Goal: Transaction & Acquisition: Purchase product/service

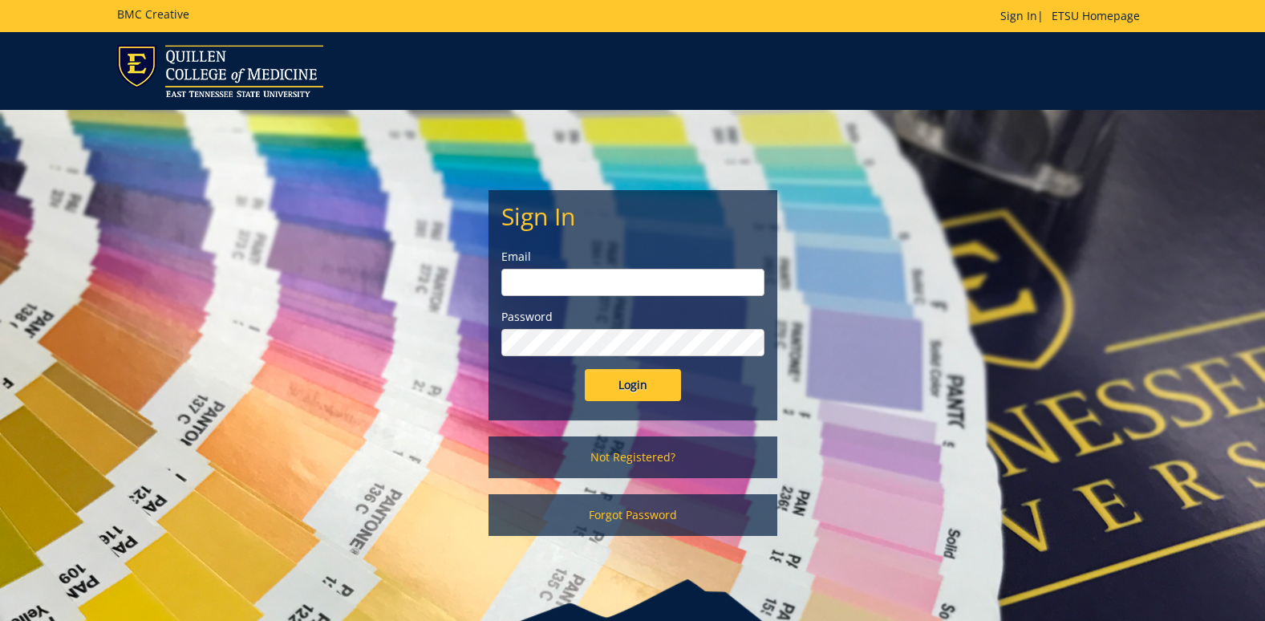
click at [622, 282] on input "email" at bounding box center [632, 282] width 263 height 27
click at [585, 369] on input "Login" at bounding box center [633, 385] width 96 height 32
type input "[EMAIL_ADDRESS][DOMAIN_NAME]"
click at [585, 369] on input "Login" at bounding box center [633, 385] width 96 height 32
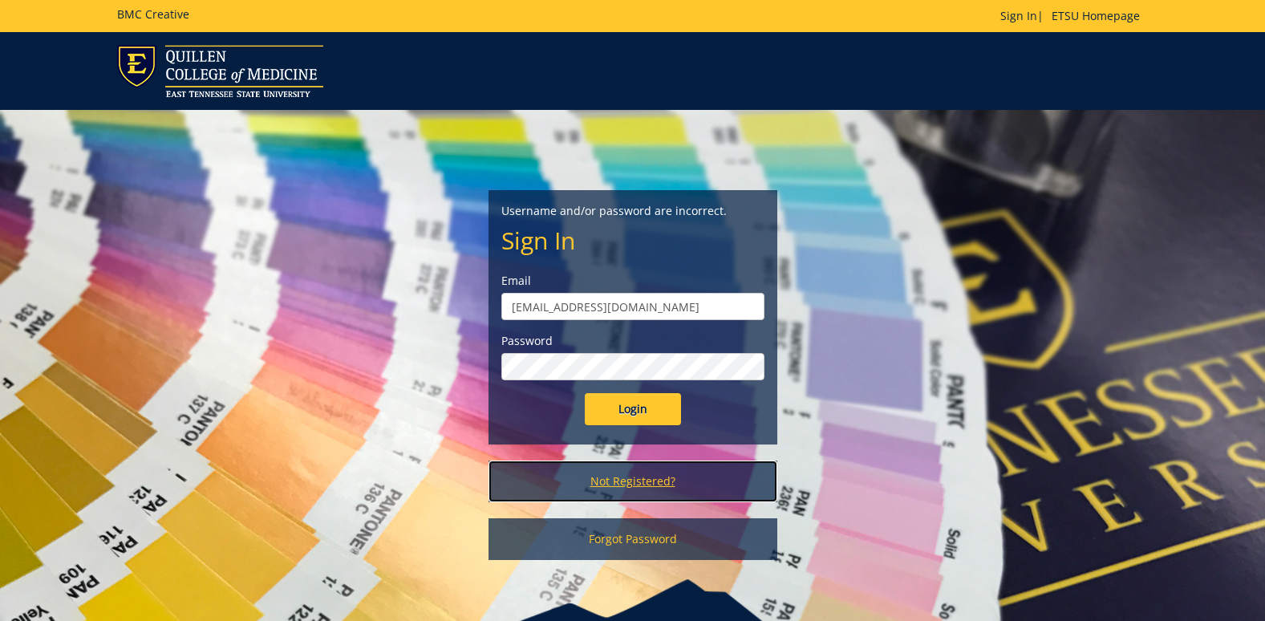
click at [639, 478] on link "Not Registered?" at bounding box center [633, 482] width 289 height 42
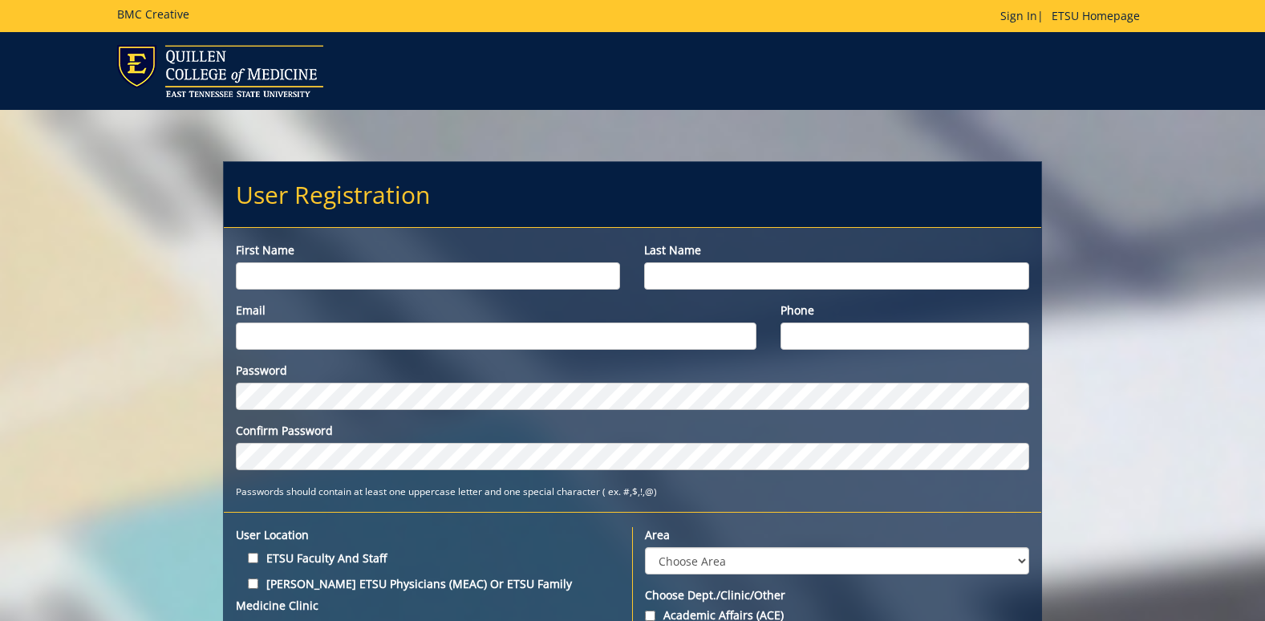
click at [417, 268] on input "First name" at bounding box center [428, 275] width 385 height 27
type input "Jessica"
type input "Joyner"
type input "[EMAIL_ADDRESS][DOMAIN_NAME]"
click at [820, 338] on input "Phone" at bounding box center [905, 336] width 249 height 27
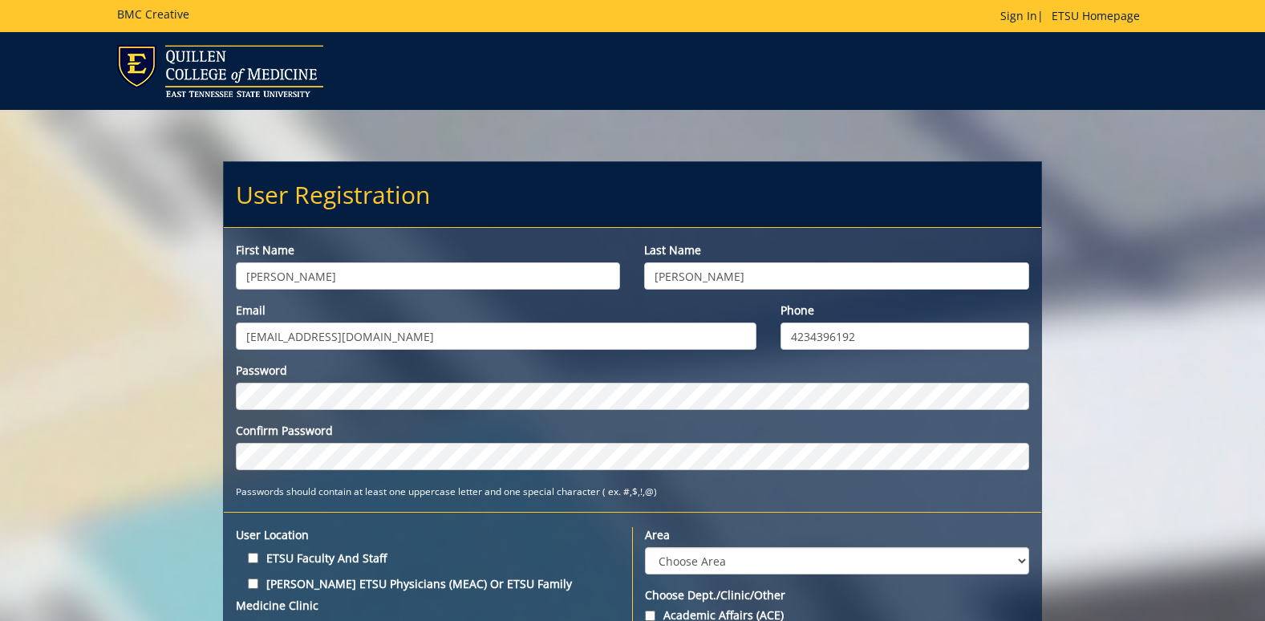
type input "4234396192"
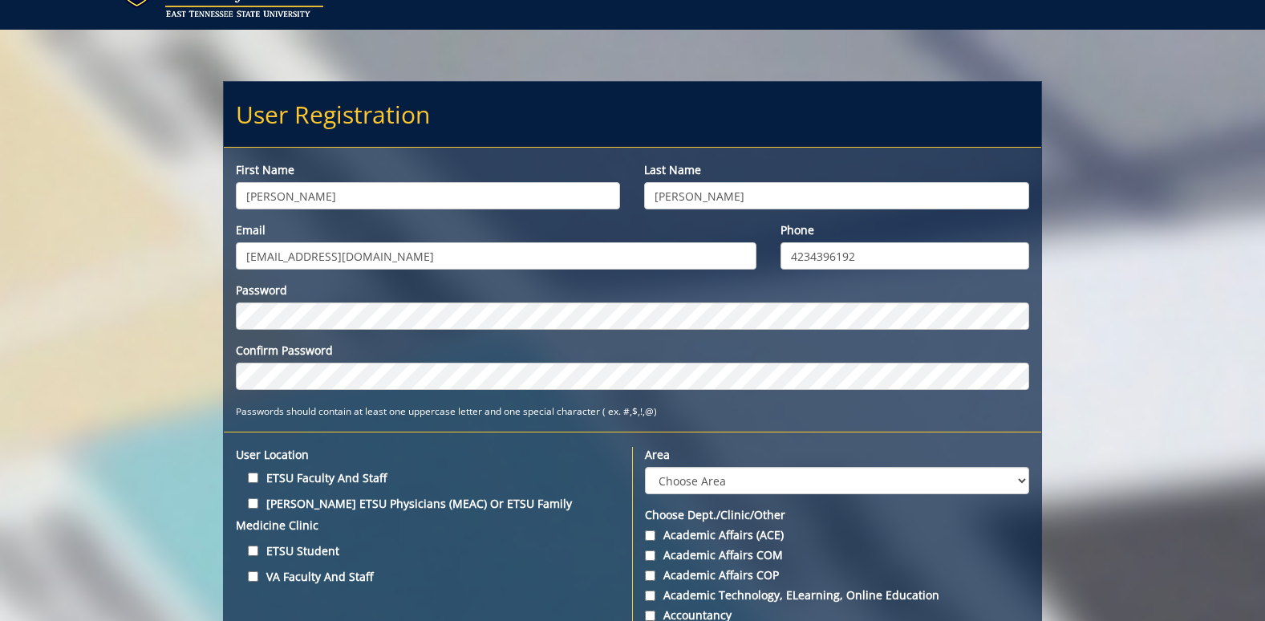
click at [251, 470] on label "ETSU Faculty and Staff" at bounding box center [428, 478] width 385 height 22
click at [251, 473] on input "ETSU Faculty and Staff" at bounding box center [253, 478] width 10 height 10
checkbox input "true"
click at [697, 479] on select "Choose Area Administration Advancement (ADM) BucSports Business & Finance Clemm…" at bounding box center [837, 480] width 384 height 27
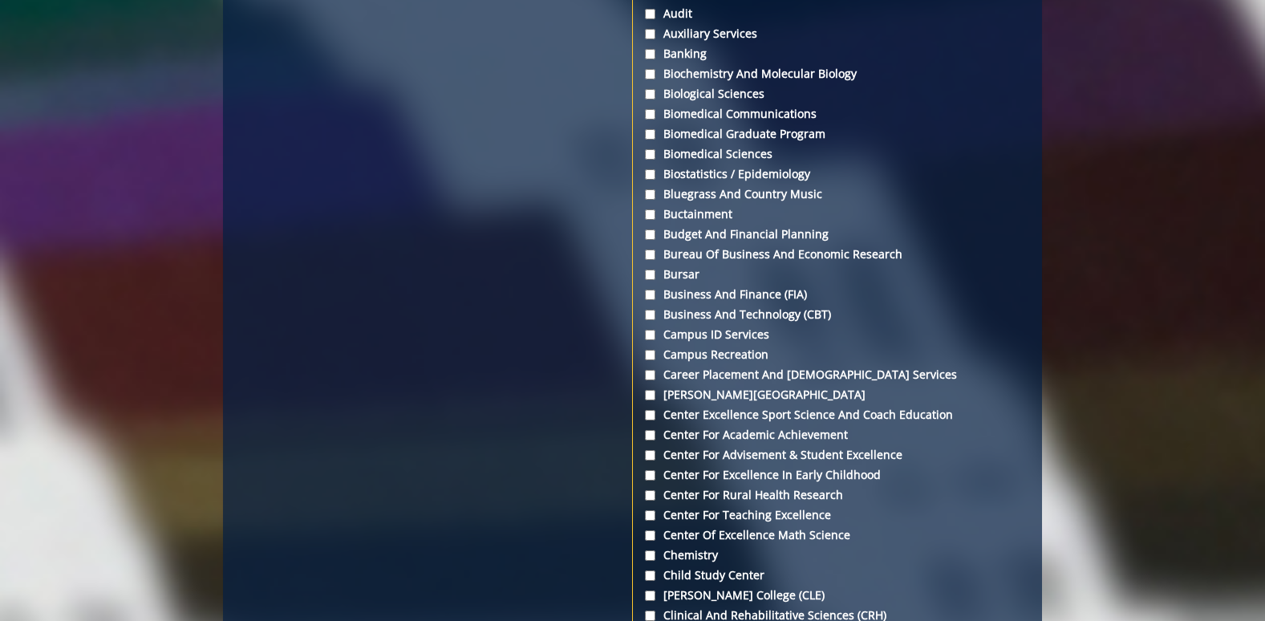
scroll to position [1204, 0]
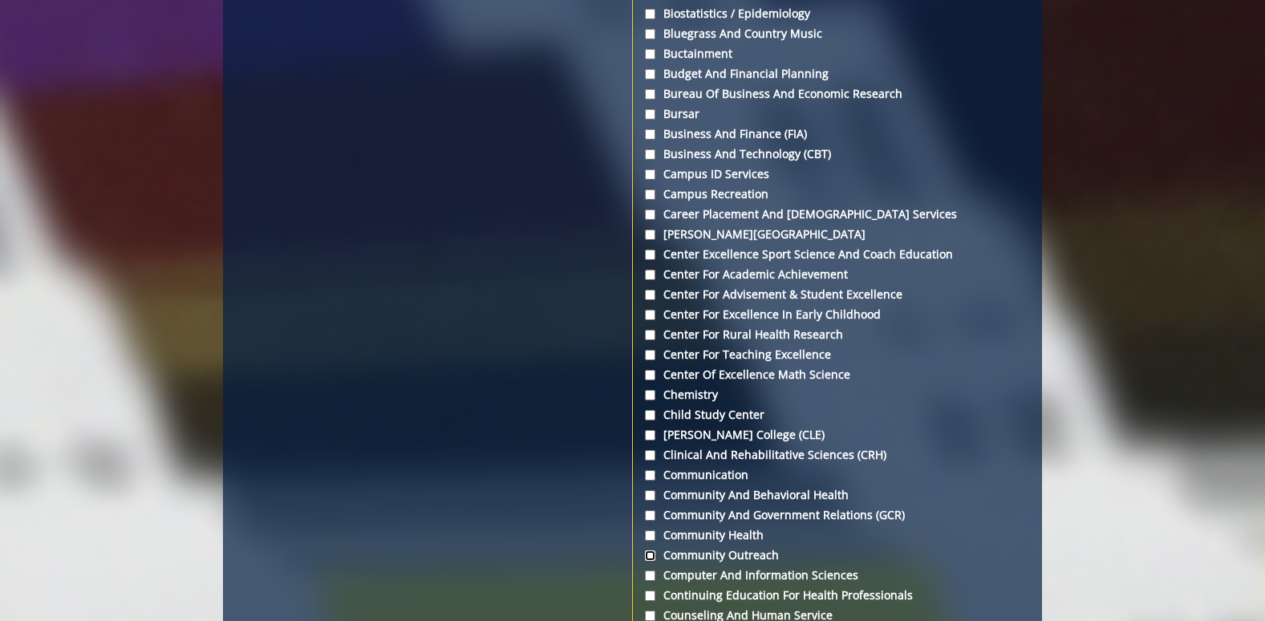
click at [648, 551] on input "Community Outreach" at bounding box center [650, 555] width 10 height 10
checkbox input "true"
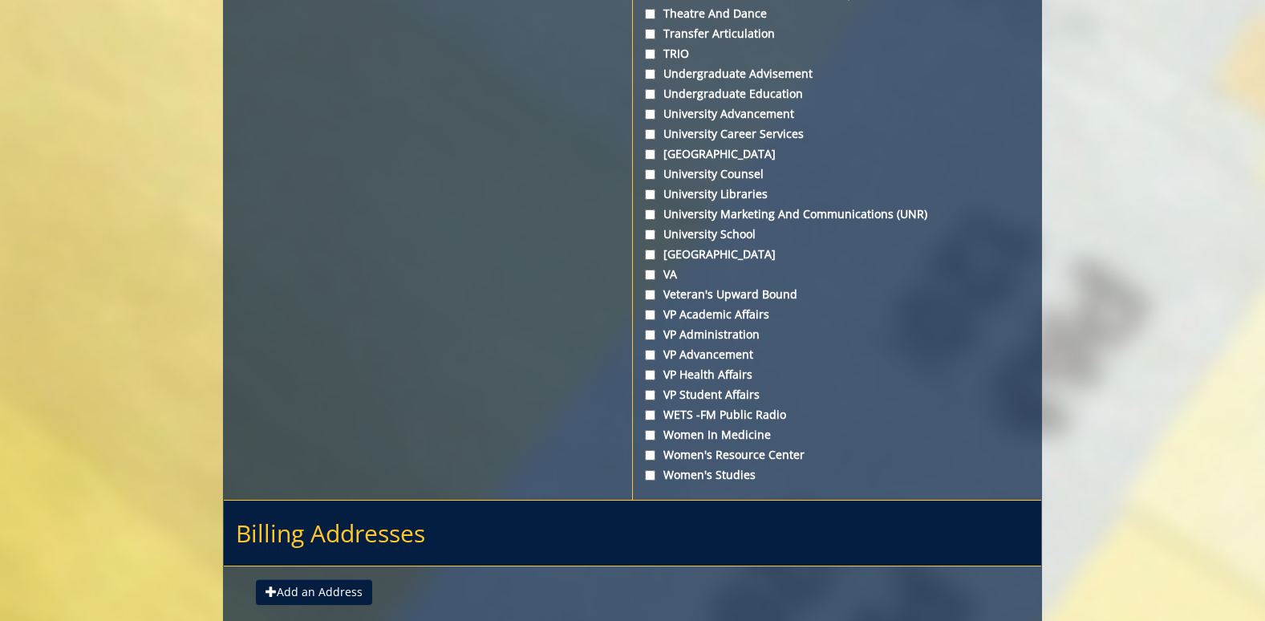
scroll to position [5937, 0]
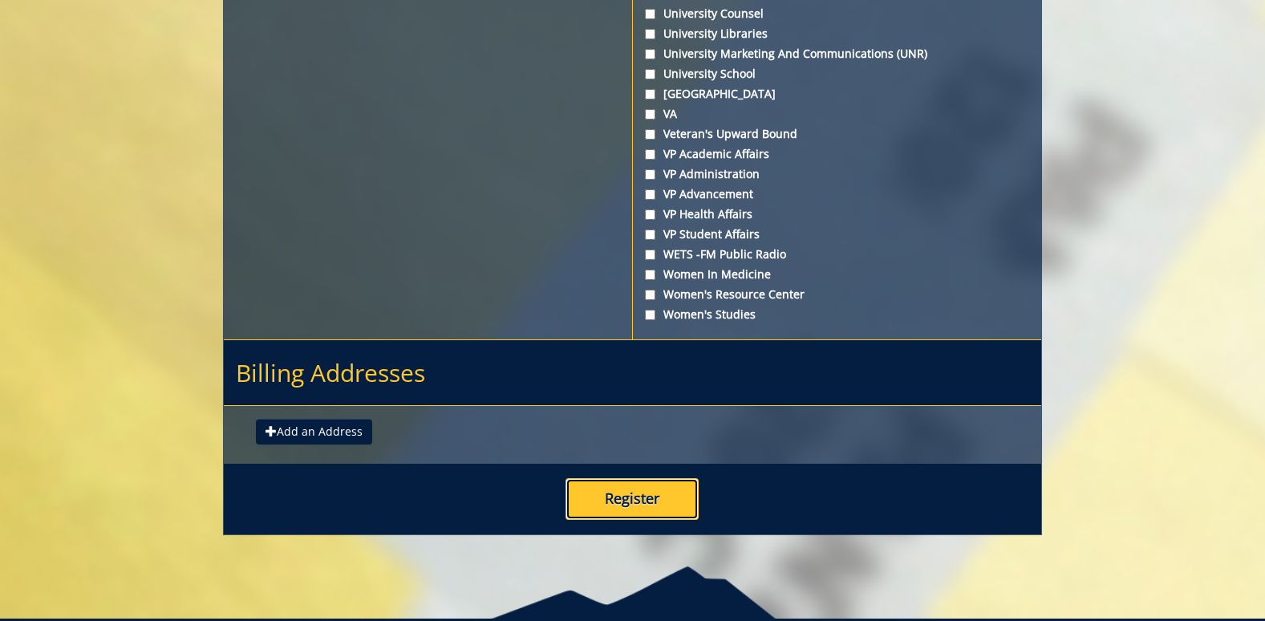
click at [598, 478] on button "Register" at bounding box center [632, 499] width 133 height 42
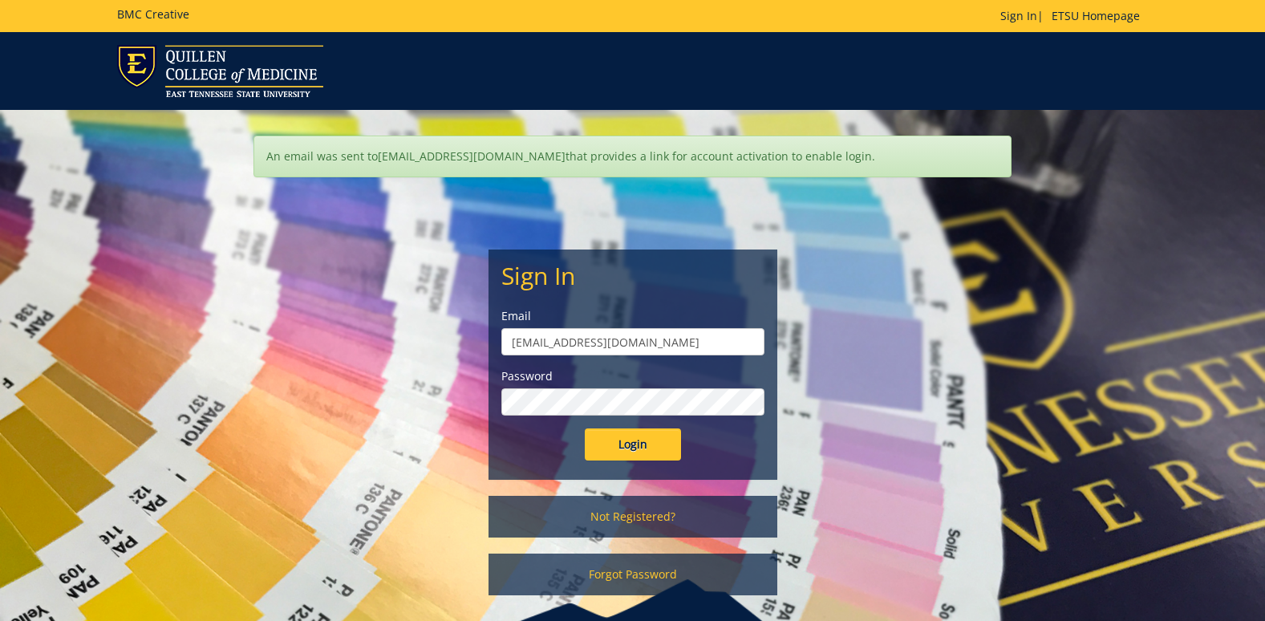
click at [585, 428] on input "Login" at bounding box center [633, 444] width 96 height 32
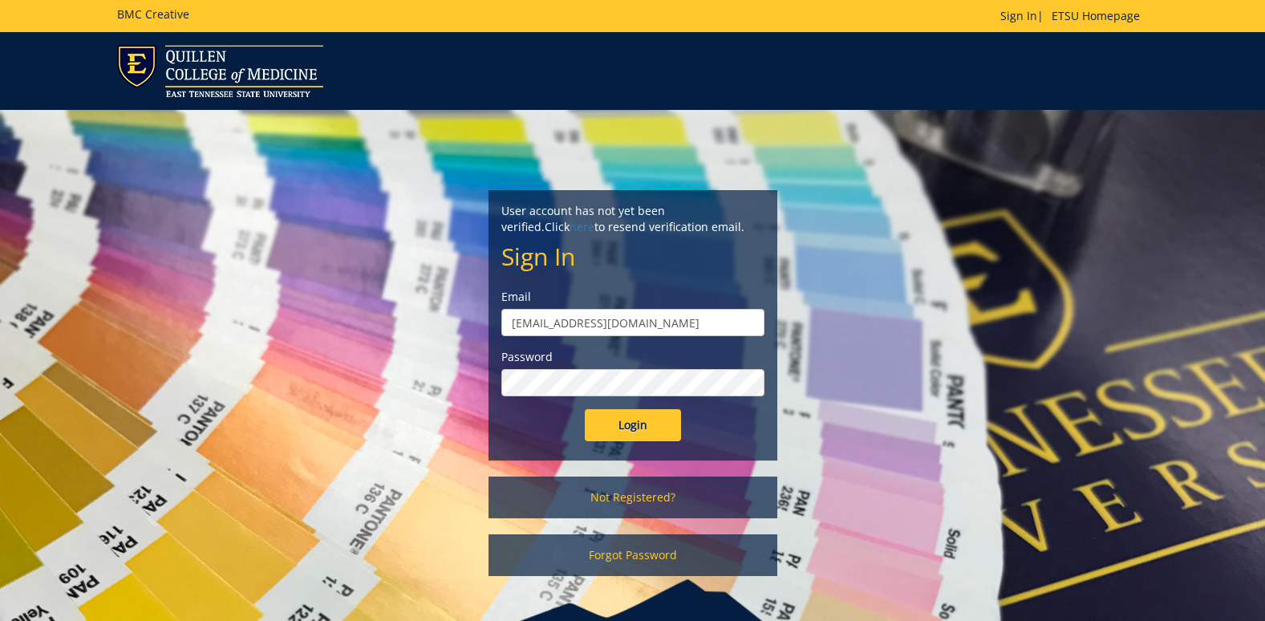
click at [585, 409] on input "Login" at bounding box center [633, 425] width 96 height 32
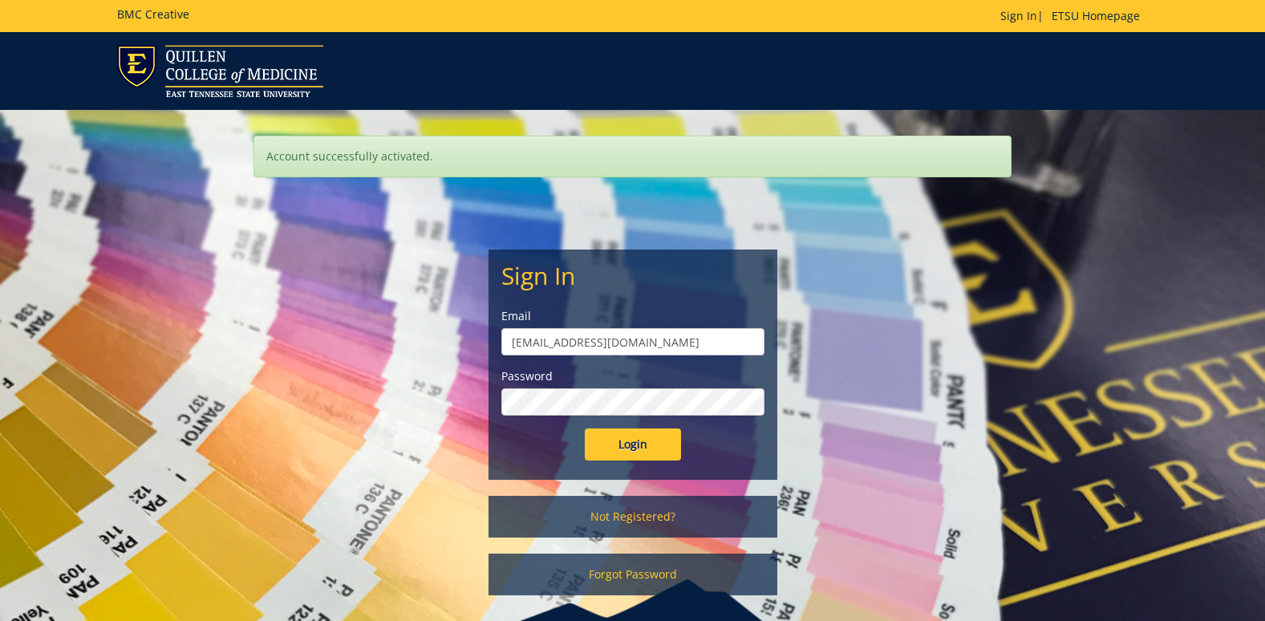
click at [585, 428] on input "Login" at bounding box center [633, 444] width 96 height 32
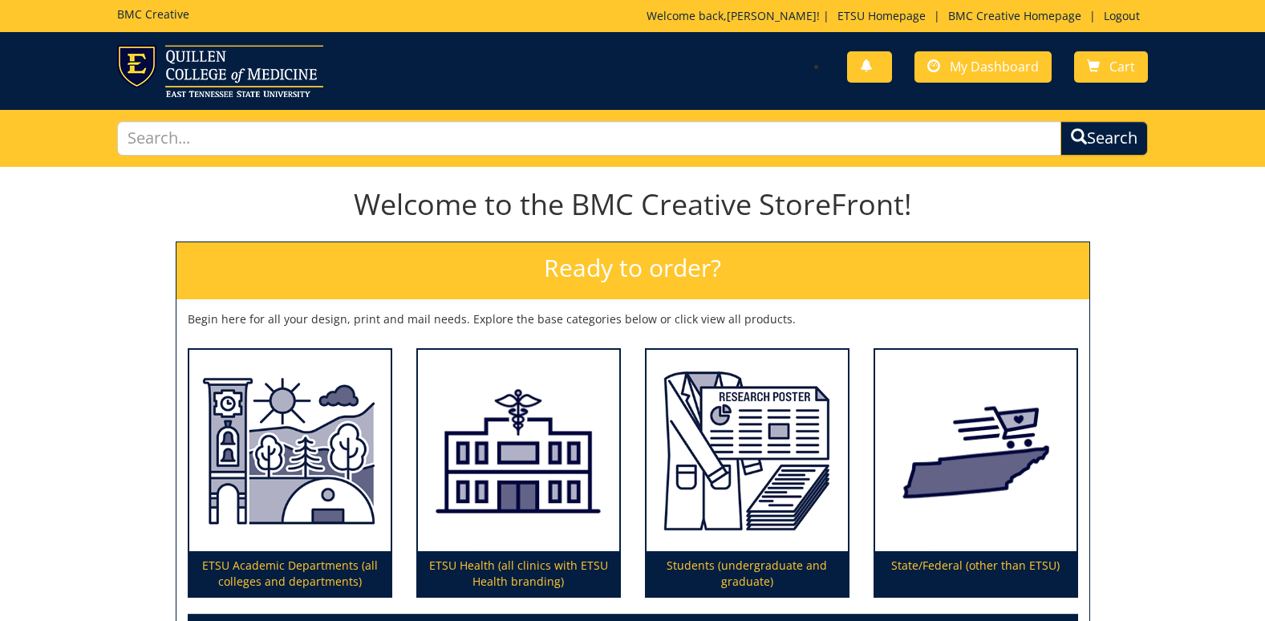
click at [173, 293] on div "Ready to order? Begin here for all your design, print and mail needs. Explore t…" at bounding box center [633, 451] width 939 height 419
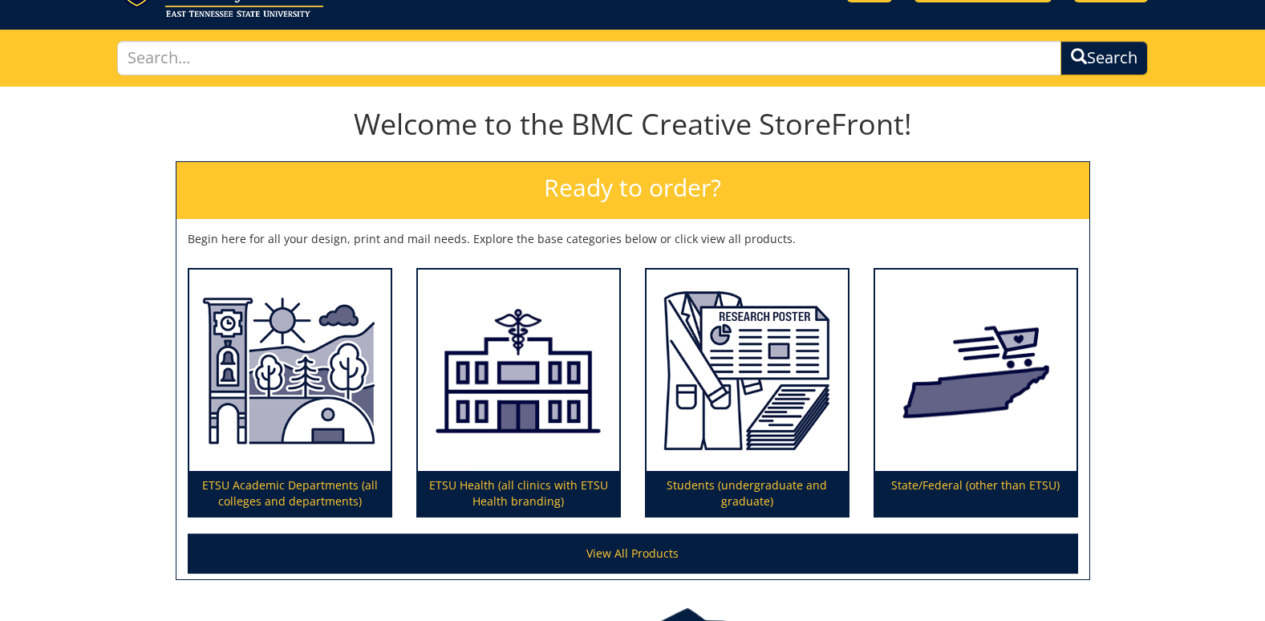
scroll to position [160, 0]
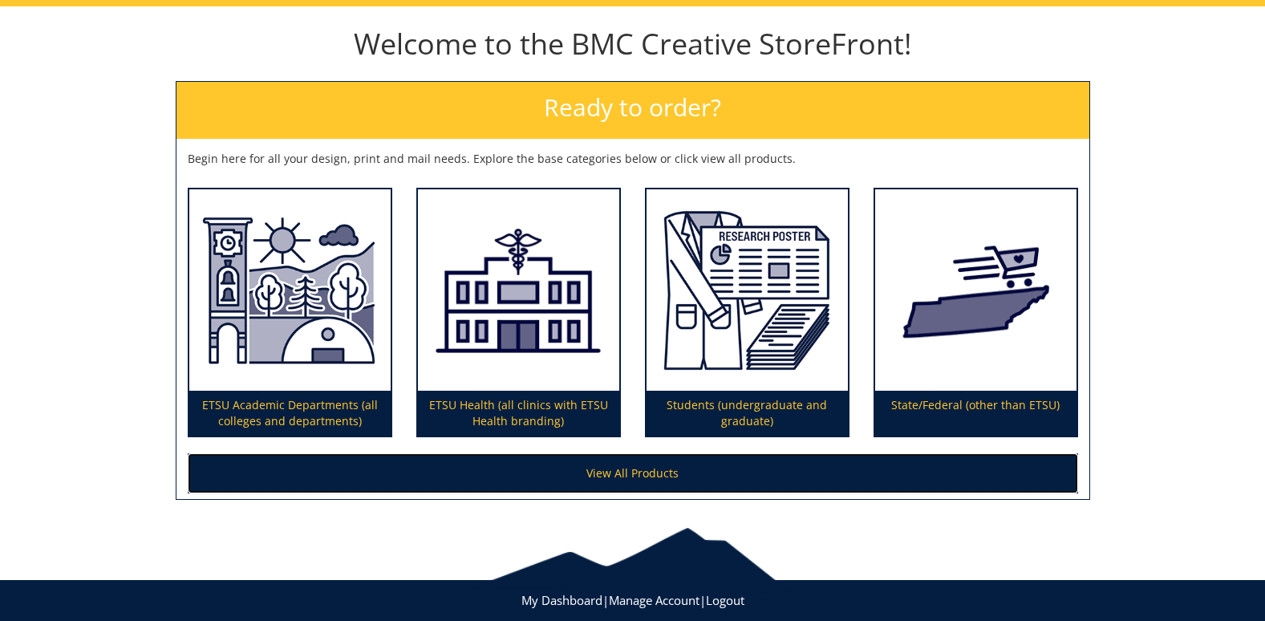
click at [623, 472] on link "View All Products" at bounding box center [633, 473] width 891 height 40
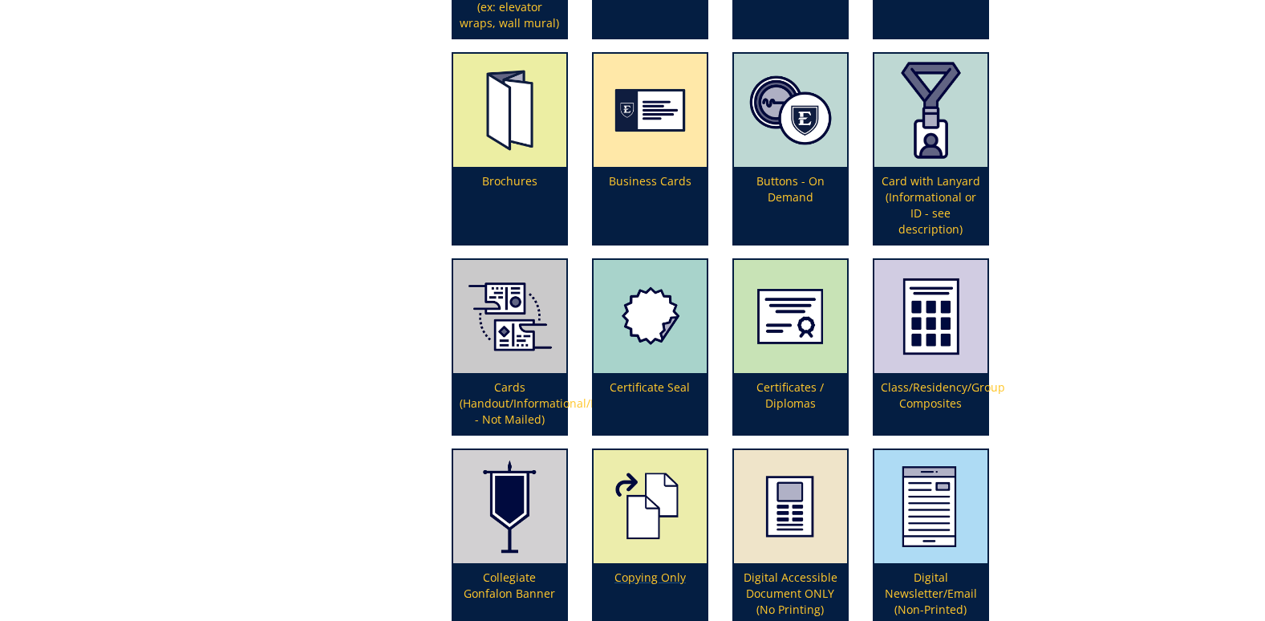
scroll to position [722, 0]
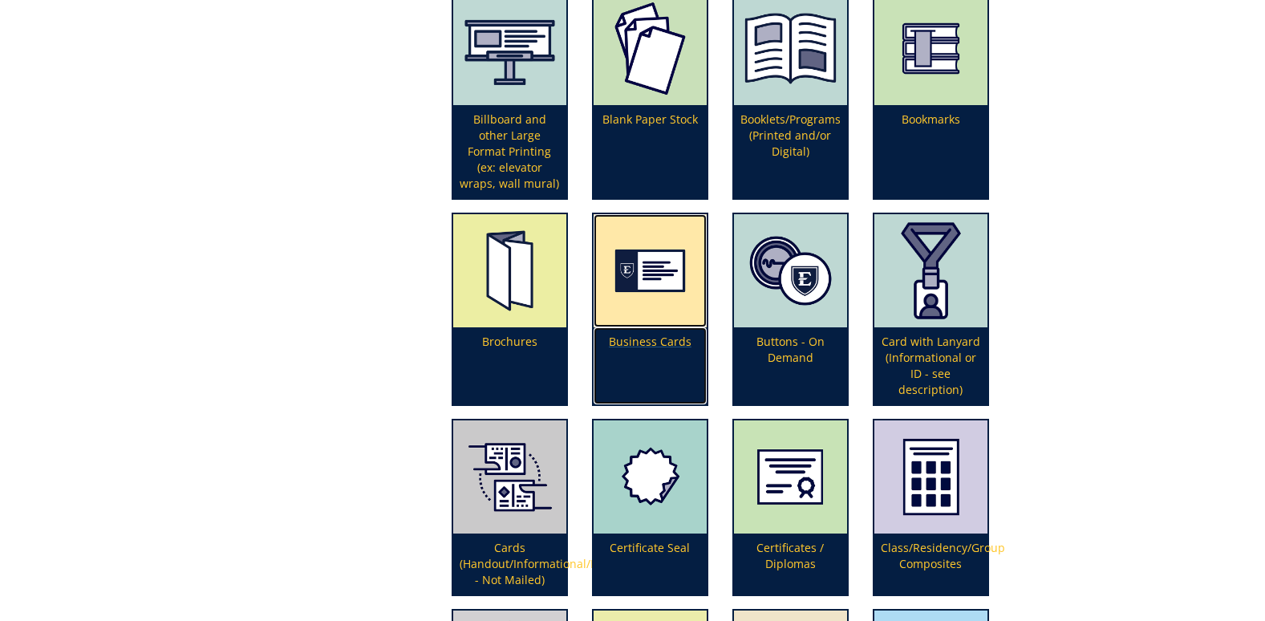
click at [618, 312] on img at bounding box center [650, 270] width 113 height 113
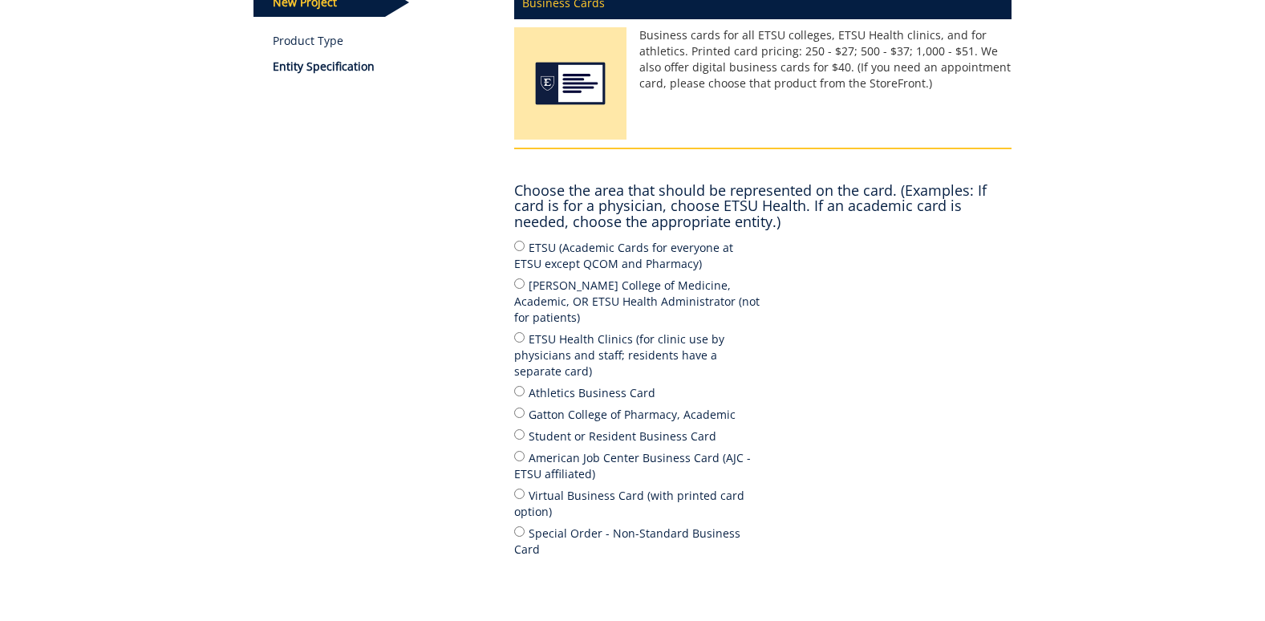
scroll to position [321, 0]
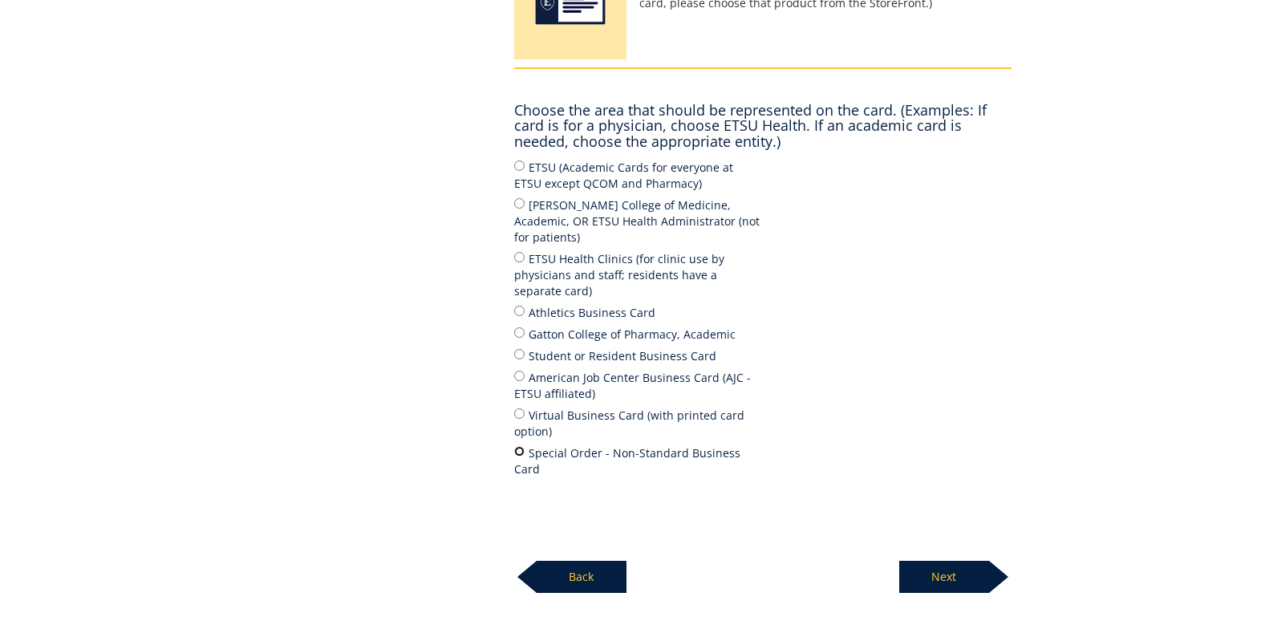
click at [523, 446] on input "Special Order - Non-Standard Business Card" at bounding box center [519, 451] width 10 height 10
radio input "true"
click at [960, 561] on p "Next" at bounding box center [944, 577] width 90 height 32
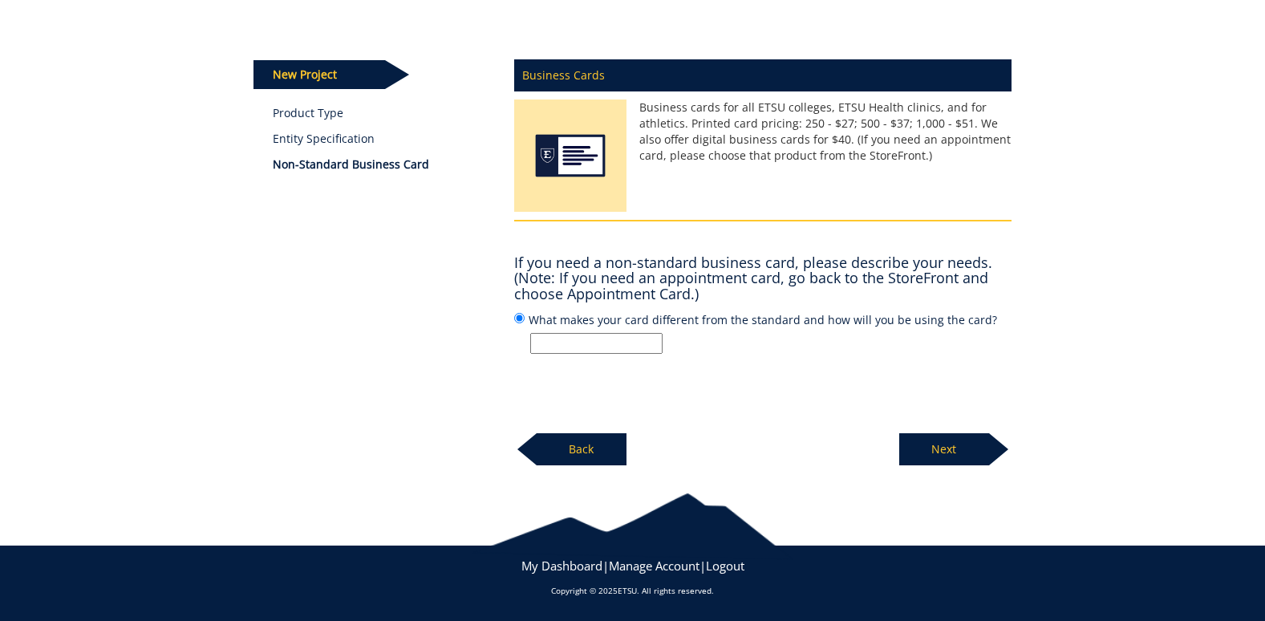
scroll to position [168, 0]
click at [605, 457] on p "Back" at bounding box center [582, 449] width 90 height 32
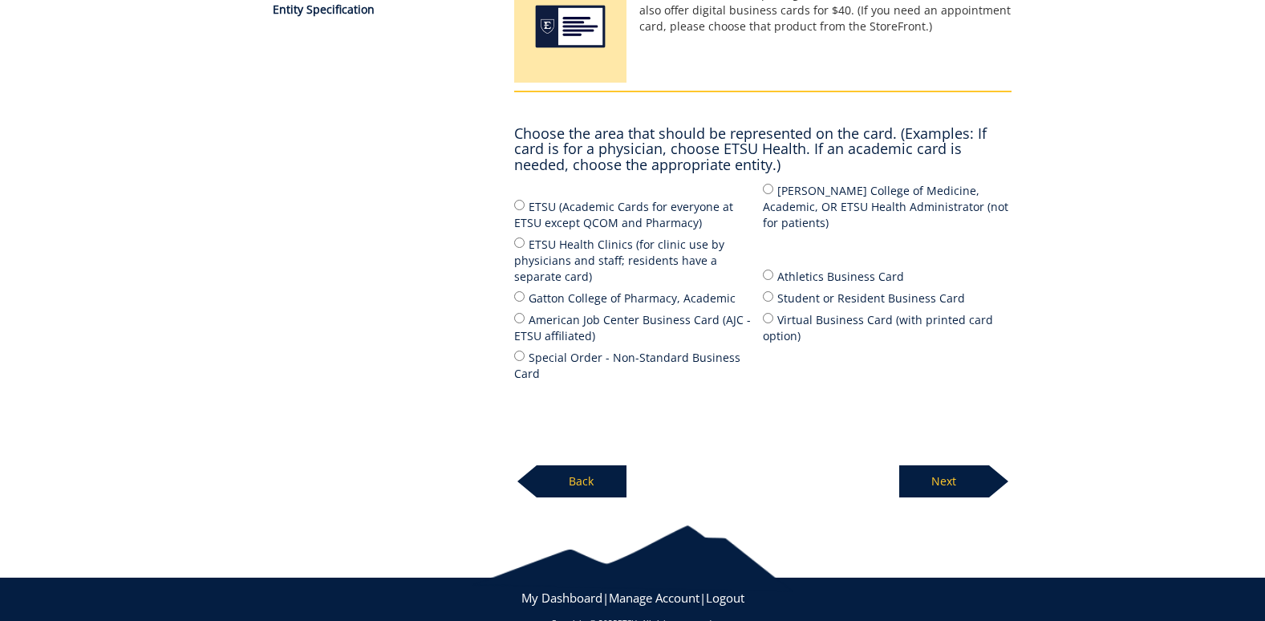
click at [776, 289] on label "Student or Resident Business Card" at bounding box center [887, 298] width 249 height 18
click at [773, 291] on input "Student or Resident Business Card" at bounding box center [768, 296] width 10 height 10
radio input "true"
click at [932, 465] on p "Next" at bounding box center [944, 481] width 90 height 32
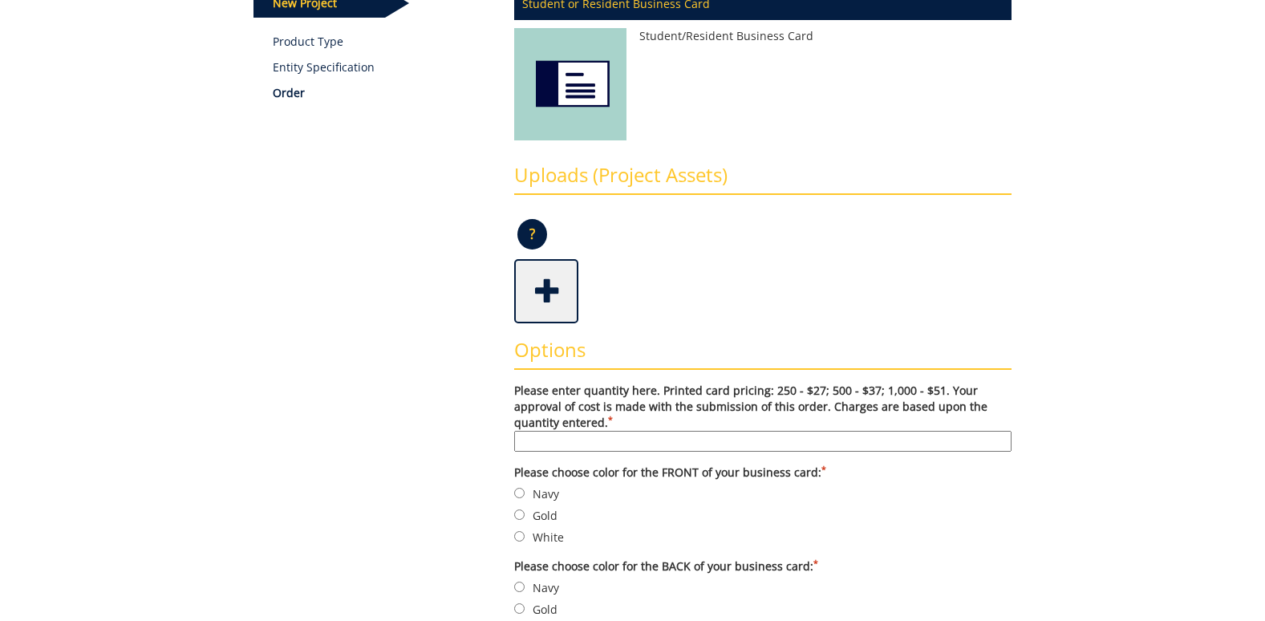
scroll to position [321, 0]
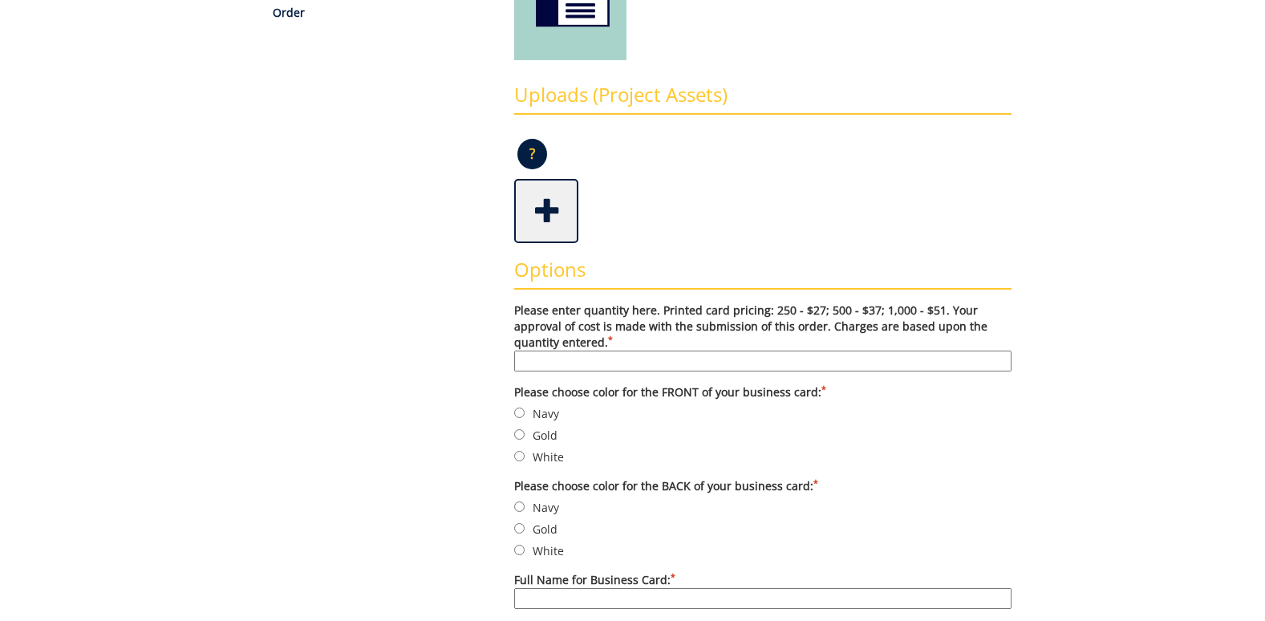
click at [595, 359] on input "Please enter quantity here. Printed card pricing: 250 - $27; 500 - $37; 1,000 -…" at bounding box center [762, 361] width 497 height 21
type input "250"
click at [518, 436] on input "Gold" at bounding box center [519, 434] width 10 height 10
radio input "true"
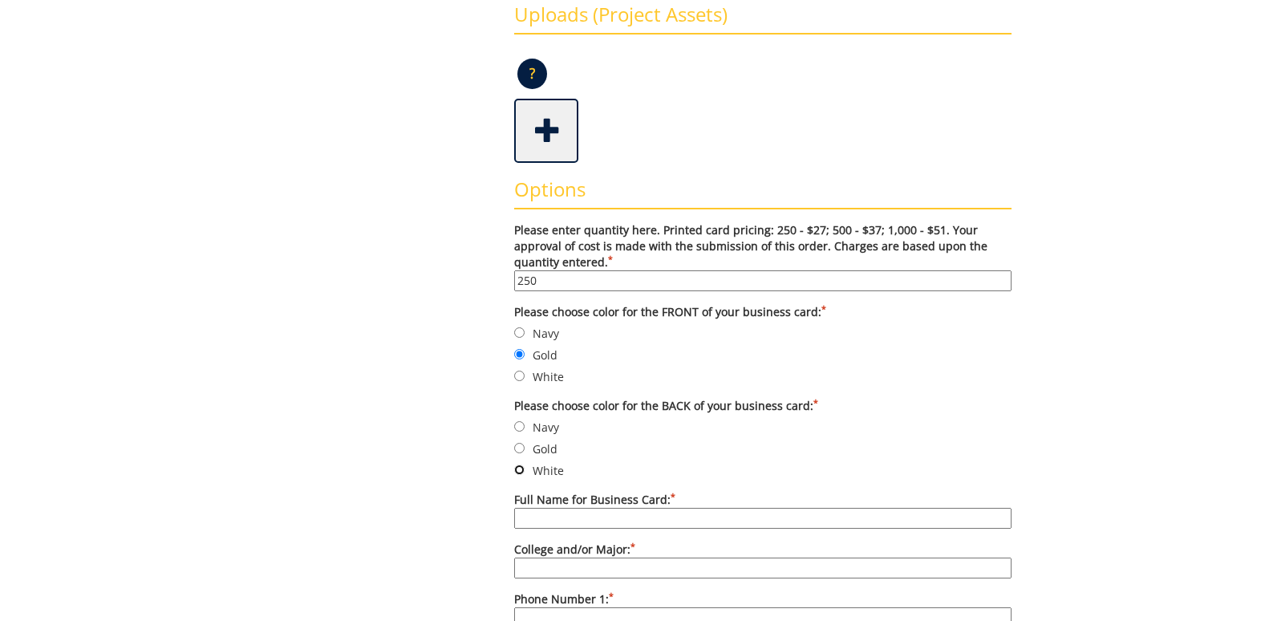
click at [516, 472] on input "White" at bounding box center [519, 470] width 10 height 10
radio input "true"
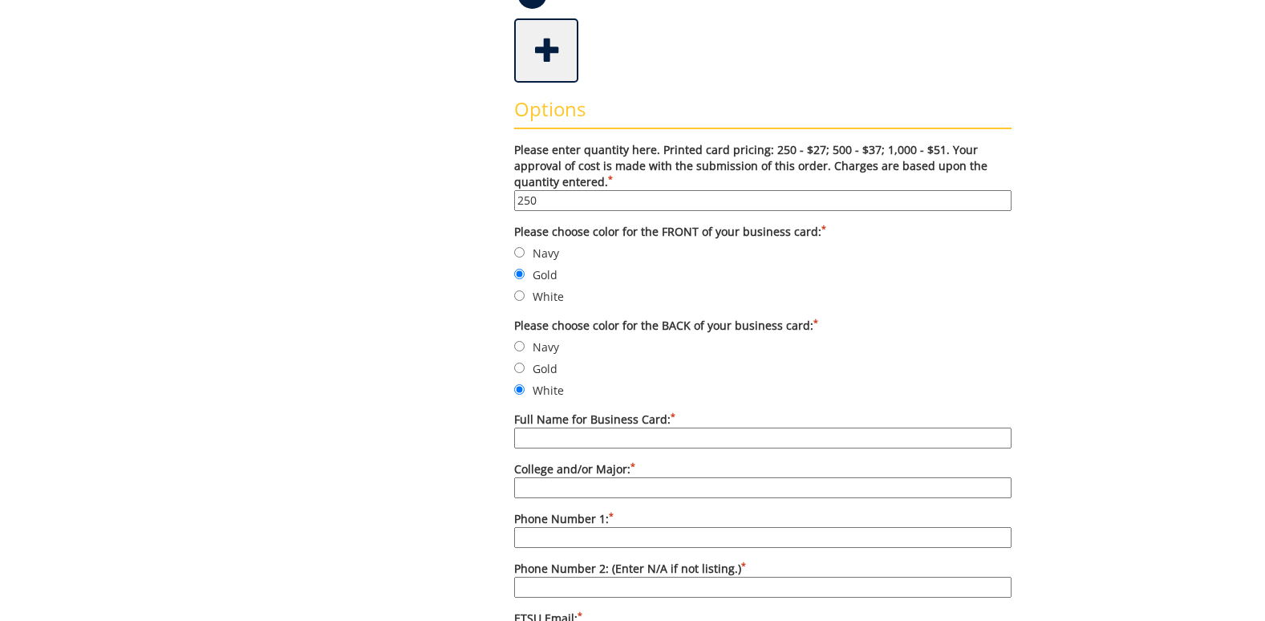
click at [606, 440] on input "Full Name for Business Card: *" at bounding box center [762, 438] width 497 height 21
type input "[PERSON_NAME] [PERSON_NAME]"
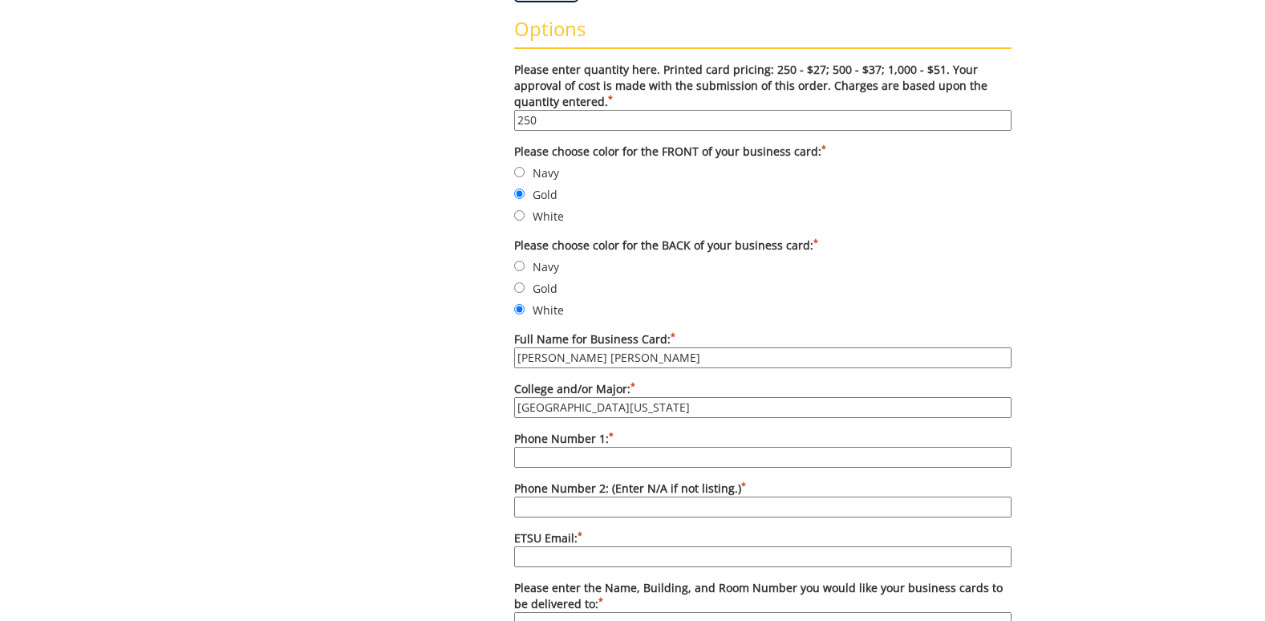
type input "[GEOGRAPHIC_DATA][US_STATE]"
click at [600, 455] on input "Phone Number 1: *" at bounding box center [762, 457] width 497 height 21
type input "[PHONE_NUMBER]"
type input "[EMAIL_ADDRESS][DOMAIN_NAME]"
click at [545, 513] on input "Phone Number 2: (Enter N/A if not listing.) *" at bounding box center [762, 507] width 497 height 21
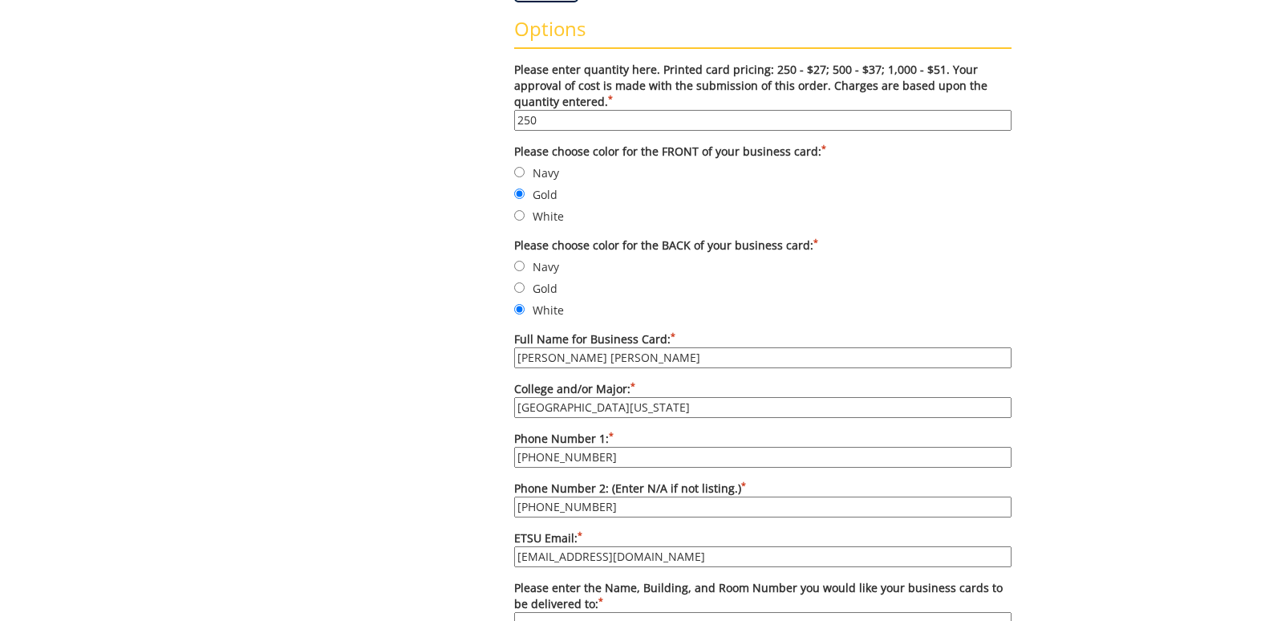
type input "[PHONE_NUMBER]"
click at [1188, 491] on div "Some kind of message here. New Project Product Type Entity Specification Order …" at bounding box center [632, 368] width 1265 height 1526
click at [599, 511] on input "[PHONE_NUMBER]" at bounding box center [762, 507] width 497 height 21
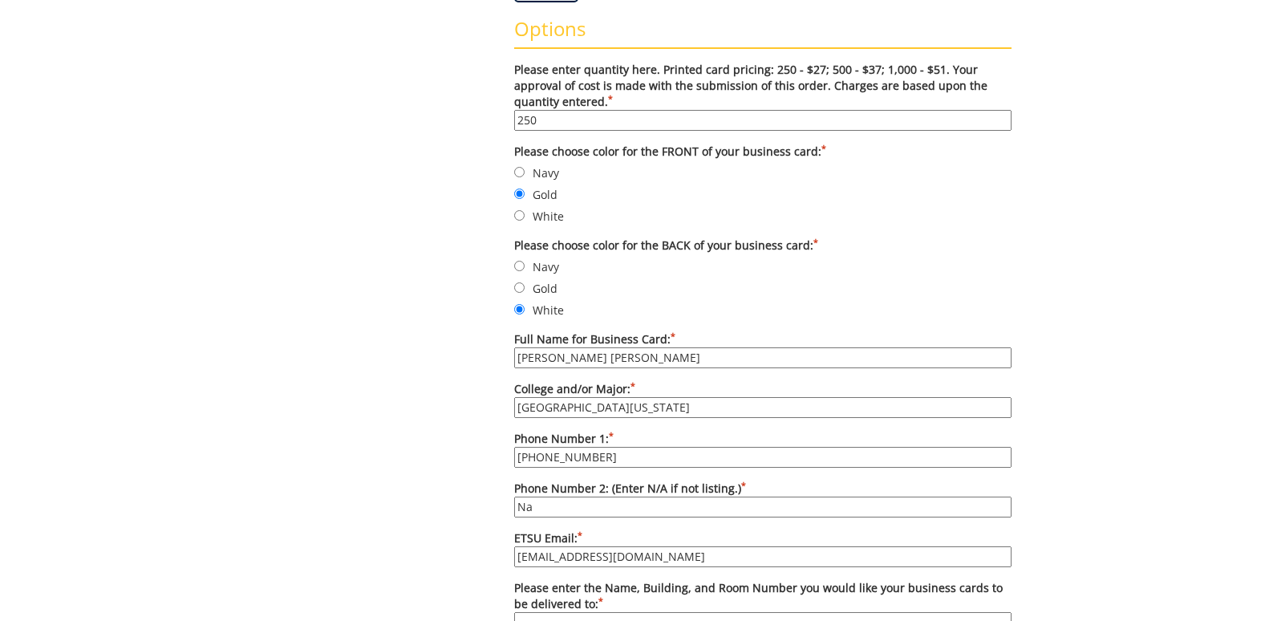
type input "N"
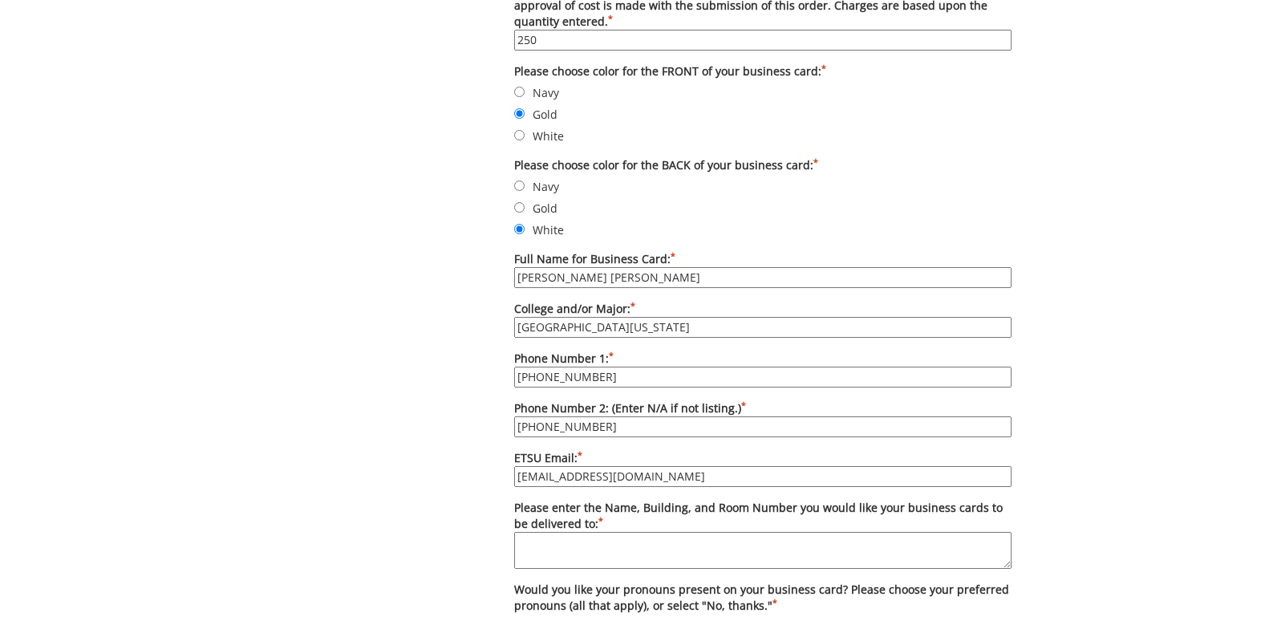
scroll to position [722, 0]
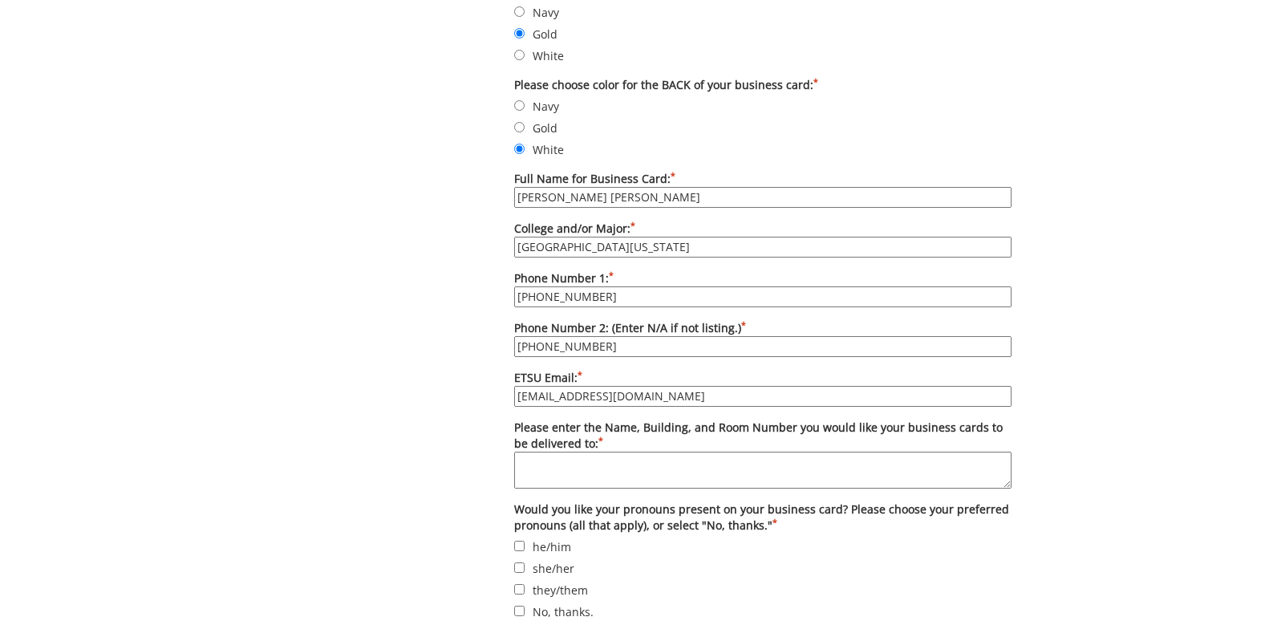
type input "[PHONE_NUMBER]"
click at [630, 465] on textarea "Please enter the Name, Building, and Room Number you would like your business c…" at bounding box center [762, 470] width 497 height 37
type textarea "c"
type textarea "J"
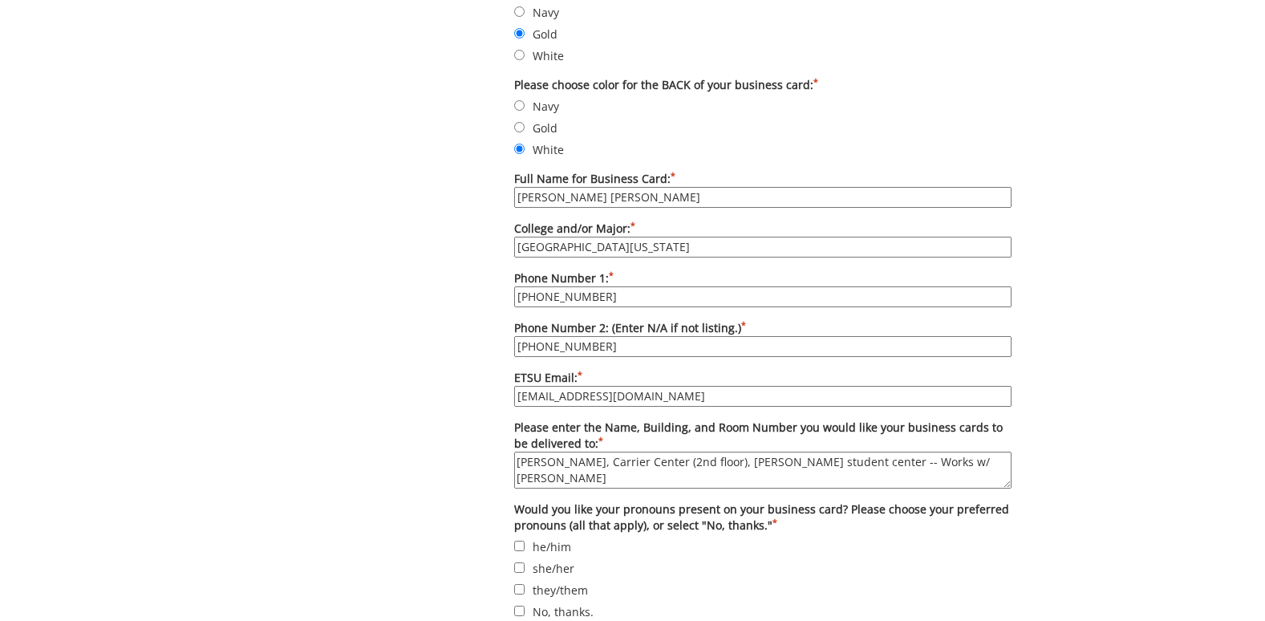
scroll to position [802, 0]
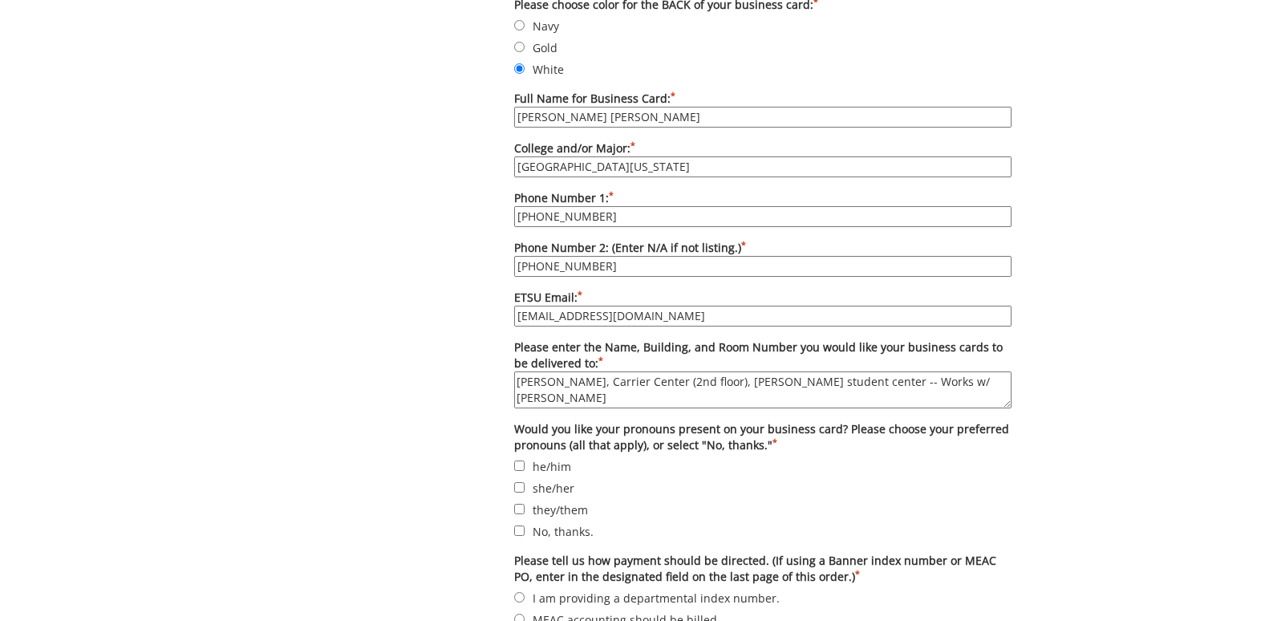
type textarea "[PERSON_NAME], Carrier Center (2nd floor), [PERSON_NAME] student center -- Work…"
click at [522, 490] on input "she/her" at bounding box center [519, 487] width 10 height 10
checkbox input "true"
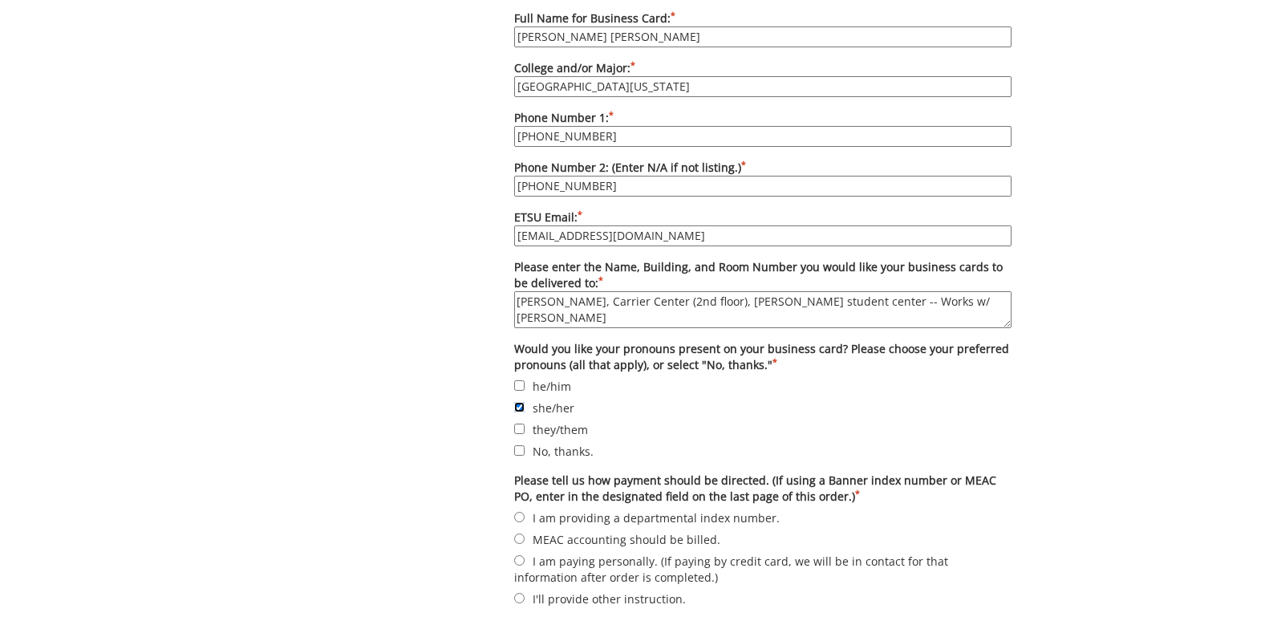
scroll to position [963, 0]
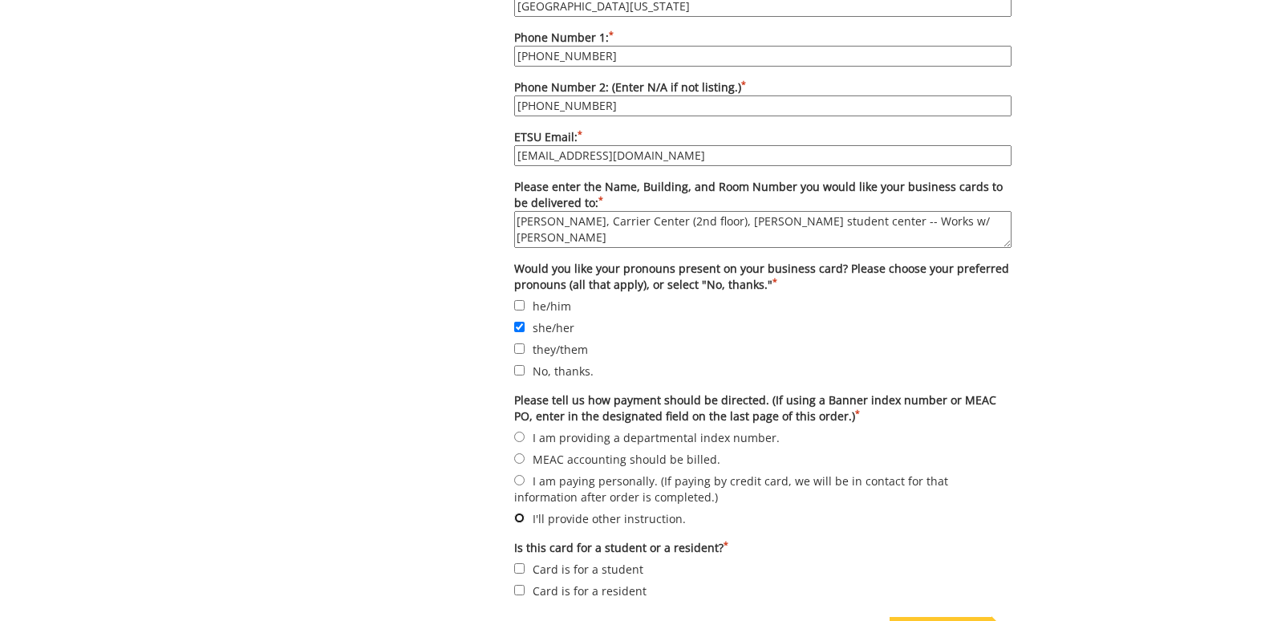
click at [518, 517] on input "I'll provide other instruction." at bounding box center [519, 518] width 10 height 10
radio input "true"
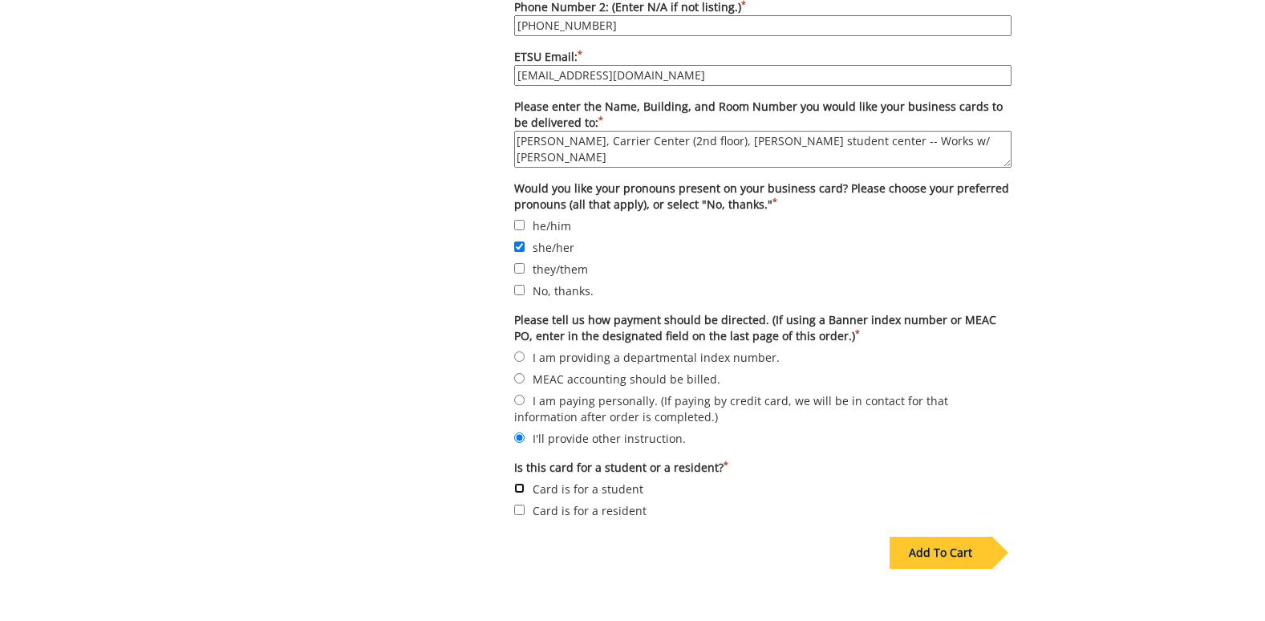
click at [521, 485] on input "Card is for a student" at bounding box center [519, 488] width 10 height 10
click at [518, 489] on input "Card is for a student" at bounding box center [519, 488] width 10 height 10
checkbox input "false"
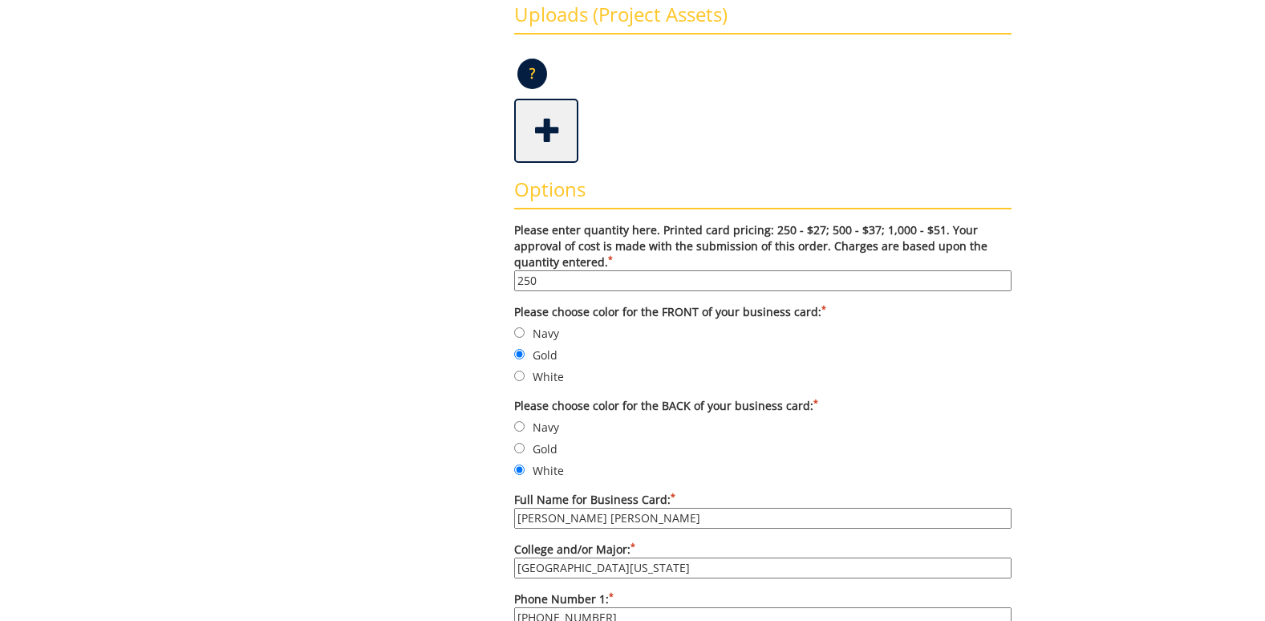
scroll to position [80, 0]
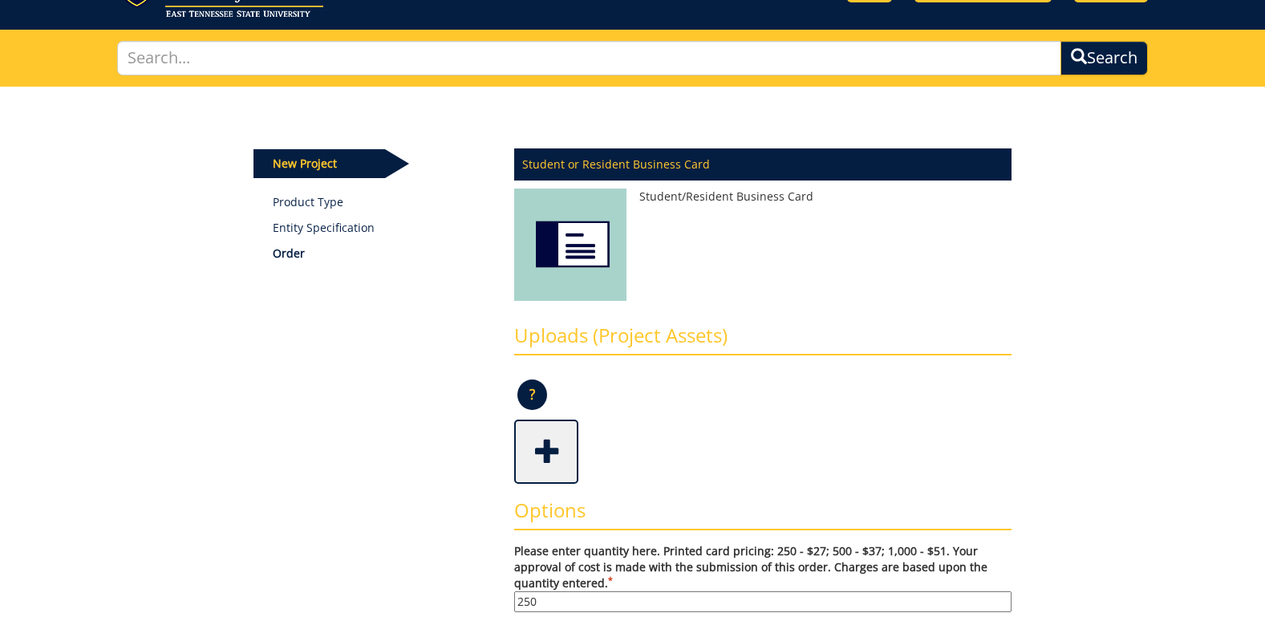
click at [554, 446] on span at bounding box center [548, 450] width 64 height 56
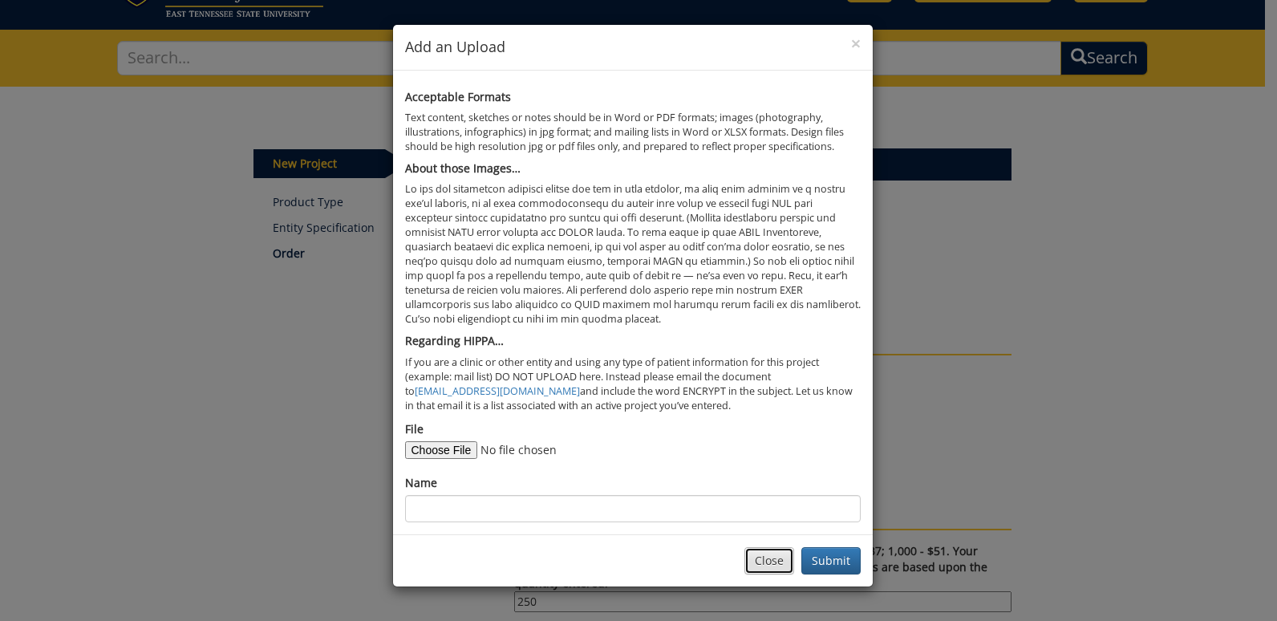
click at [761, 568] on button "Close" at bounding box center [770, 560] width 50 height 27
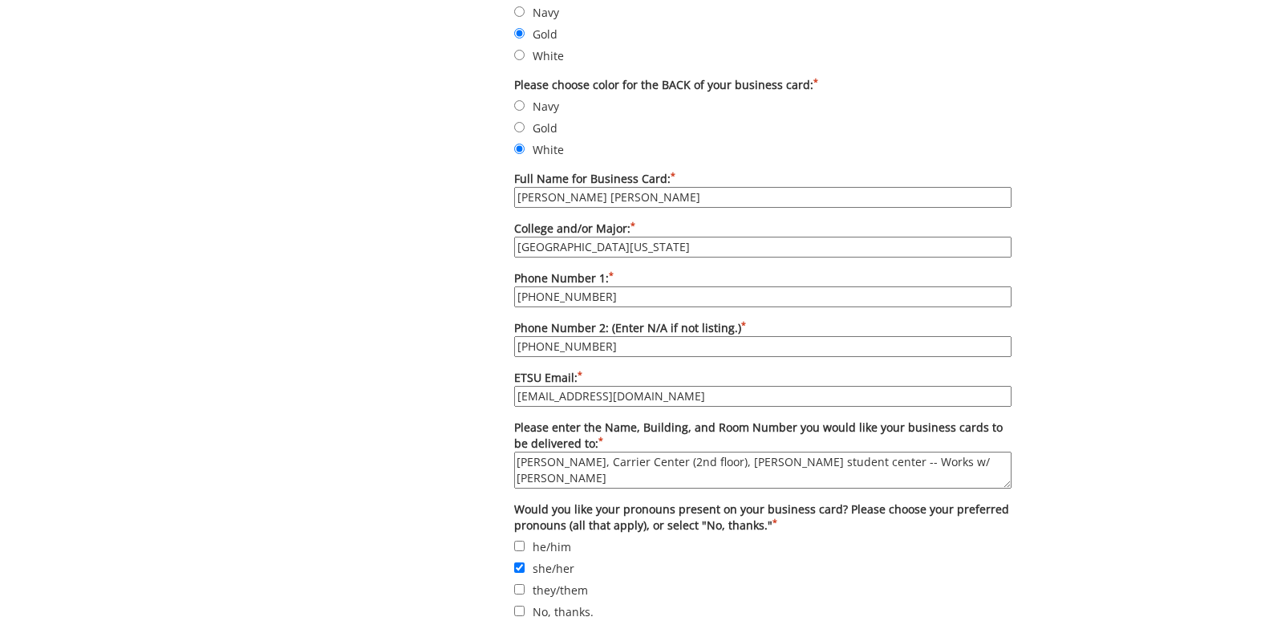
scroll to position [642, 0]
